Goal: Task Accomplishment & Management: Use online tool/utility

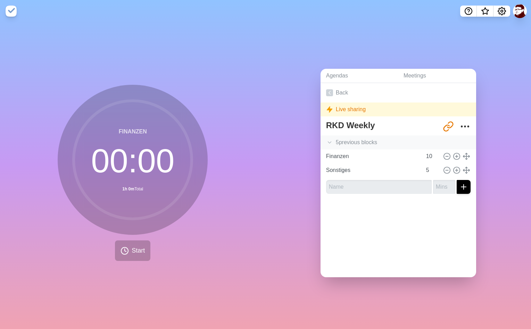
click at [329, 141] on polyline at bounding box center [329, 142] width 3 height 2
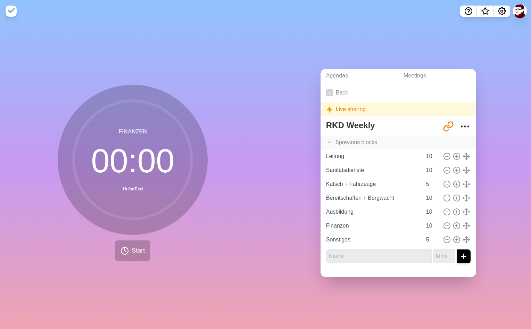
click at [383, 29] on div "Agendas Meetings Back Live sharing RKD Weekly [URL][DOMAIN_NAME] 5 previous blo…" at bounding box center [399, 175] width 266 height 307
click at [331, 91] on icon at bounding box center [329, 92] width 7 height 7
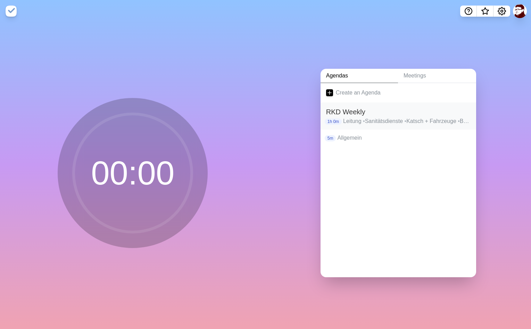
click at [362, 123] on p "Leitung • Sanitätsdienste • Katsch + Fahrzeuge • Bereitschaften + Bergwacht • A…" at bounding box center [406, 121] width 127 height 8
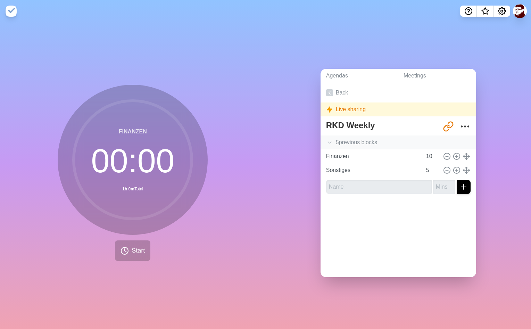
click at [329, 140] on icon at bounding box center [329, 142] width 7 height 7
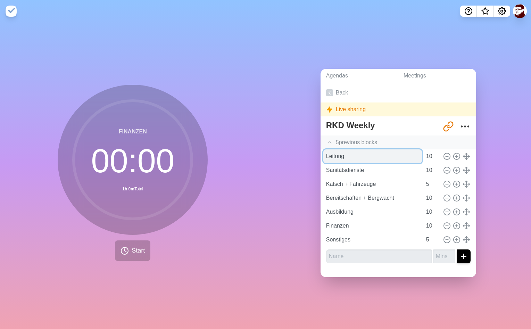
click at [353, 159] on input "Leitung" at bounding box center [372, 156] width 99 height 14
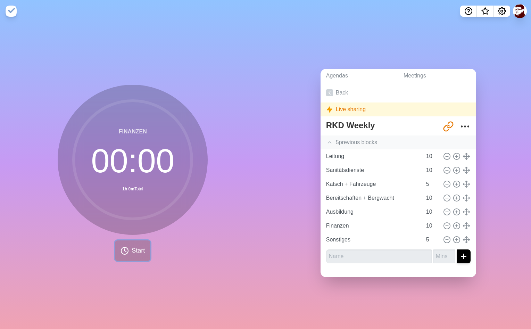
click at [141, 249] on span "Start" at bounding box center [138, 250] width 13 height 9
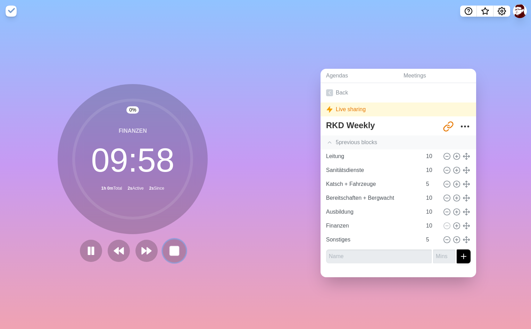
click at [185, 250] on button at bounding box center [174, 250] width 23 height 23
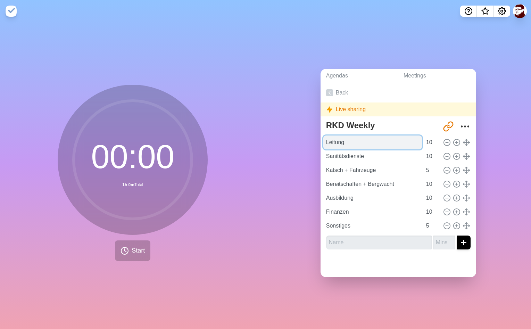
click at [345, 138] on input "Leitung" at bounding box center [372, 142] width 99 height 14
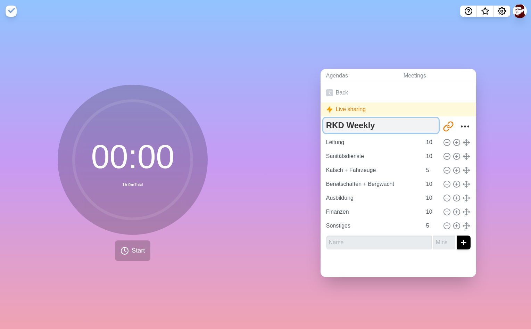
click at [355, 128] on textarea "RKD Weekly" at bounding box center [380, 125] width 115 height 15
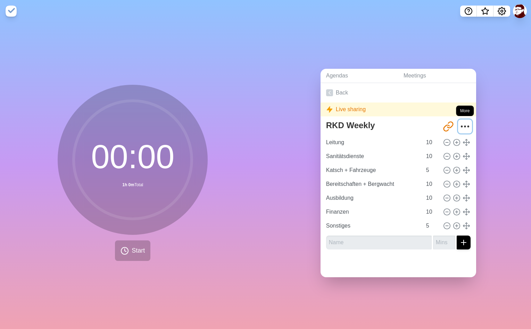
click at [465, 127] on icon "More" at bounding box center [464, 126] width 11 height 11
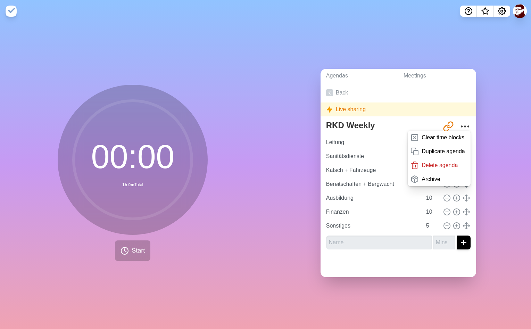
click at [509, 134] on div "Agendas Meetings Back Live sharing RKD Weekly [URL][DOMAIN_NAME] Clear time blo…" at bounding box center [399, 175] width 266 height 307
click at [464, 124] on icon "More" at bounding box center [464, 126] width 11 height 11
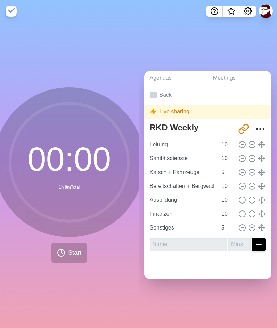
click at [163, 24] on div "Agendas Meetings Back Live sharing RKD Weekly [URL][DOMAIN_NAME] Leitung 10 San…" at bounding box center [208, 175] width 139 height 306
click at [72, 252] on span "Start" at bounding box center [74, 253] width 13 height 9
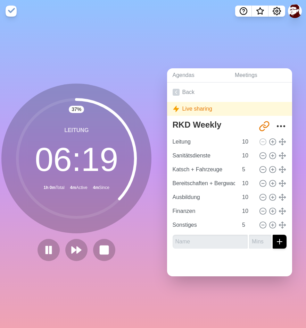
click at [256, 36] on div "Agendas Meetings Back Live sharing RKD Weekly [URL][DOMAIN_NAME] Leitung 10 San…" at bounding box center [229, 175] width 153 height 306
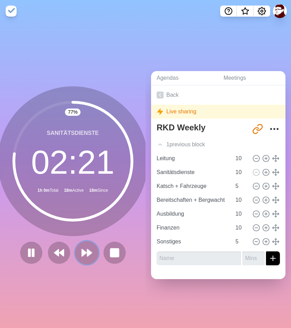
click at [91, 255] on icon at bounding box center [87, 253] width 12 height 12
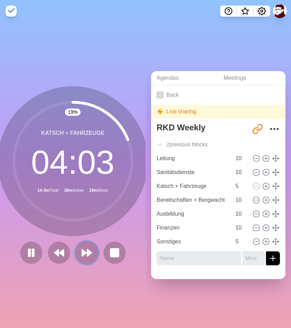
click at [81, 261] on button at bounding box center [86, 252] width 23 height 23
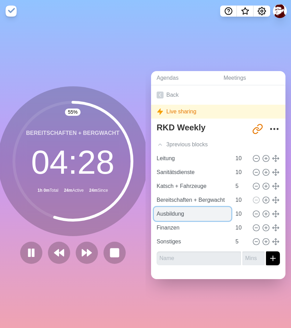
click at [190, 217] on input "Ausbildung" at bounding box center [192, 214] width 77 height 14
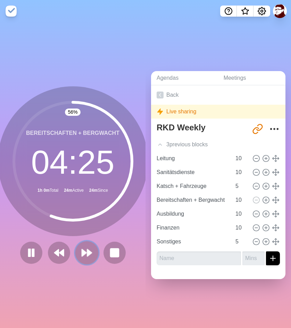
click at [90, 256] on icon at bounding box center [87, 253] width 12 height 12
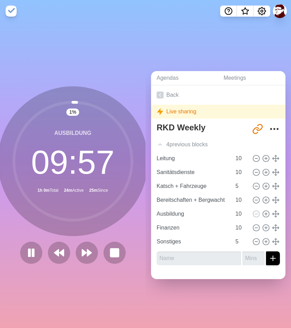
drag, startPoint x: 216, startPoint y: 267, endPoint x: 219, endPoint y: 265, distance: 4.0
click at [218, 266] on div "RKD Weekly [URL][DOMAIN_NAME] 4 previous block s Leitung 10 Sanitätsdienste 10 …" at bounding box center [218, 195] width 134 height 151
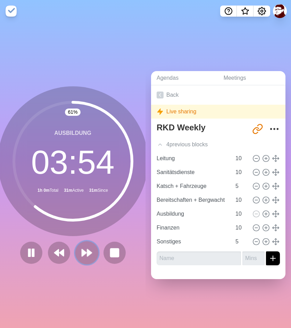
click at [85, 260] on button at bounding box center [86, 252] width 23 height 23
